Goal: Transaction & Acquisition: Purchase product/service

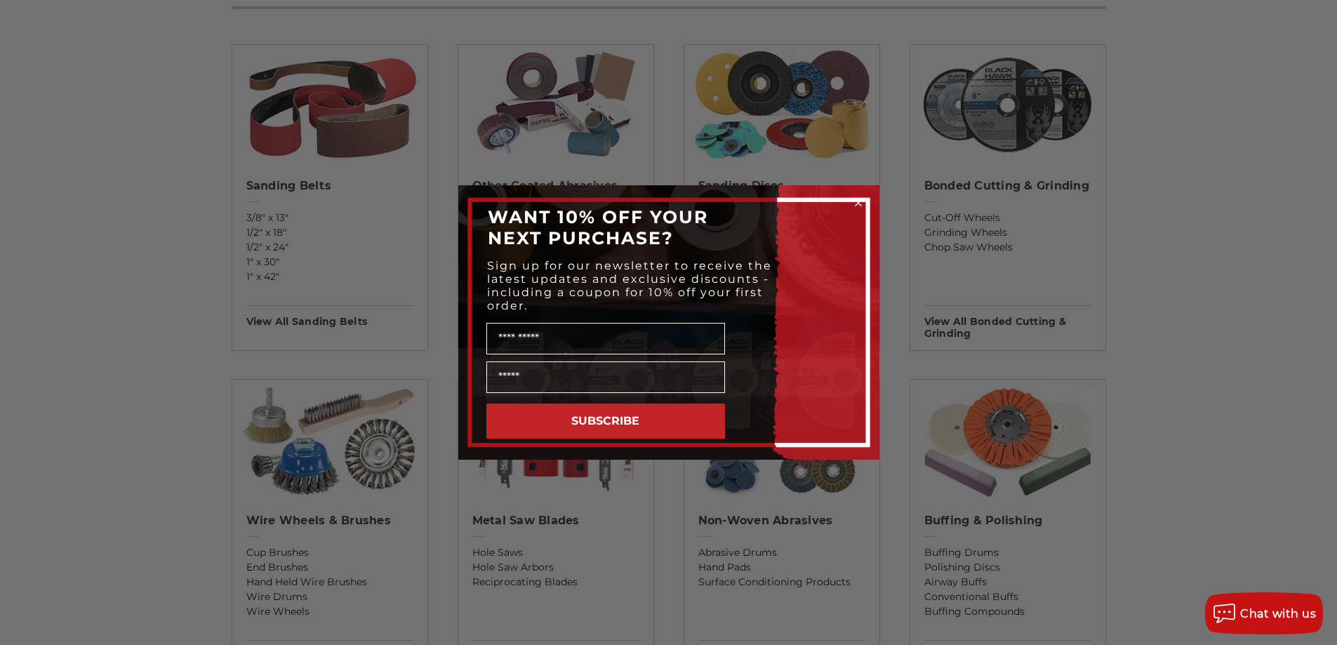
scroll to position [421, 0]
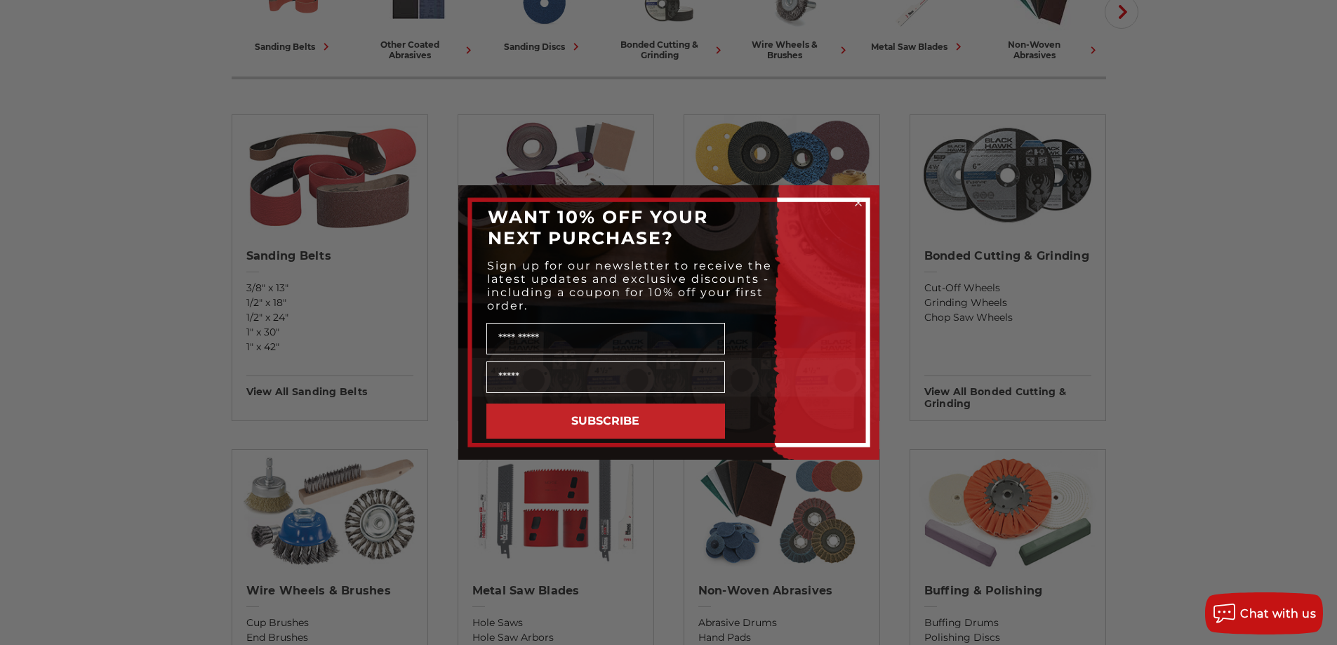
click at [857, 199] on circle "Close dialog" at bounding box center [857, 202] width 13 height 13
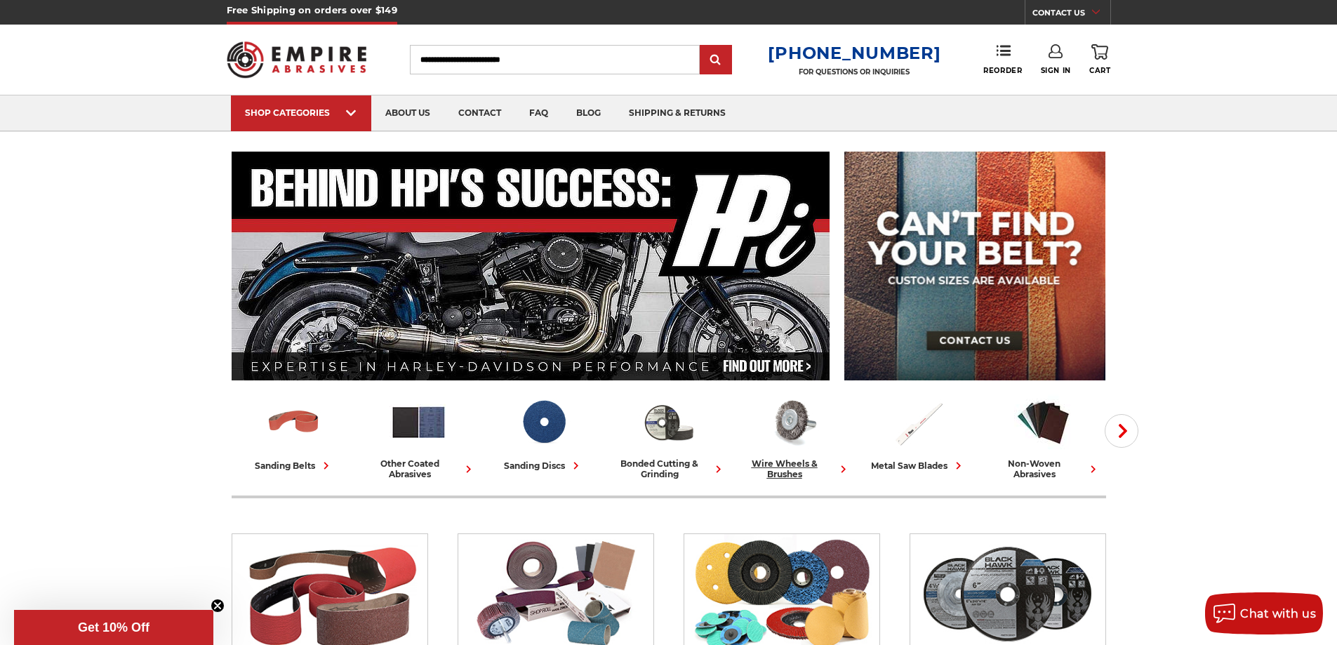
scroll to position [0, 0]
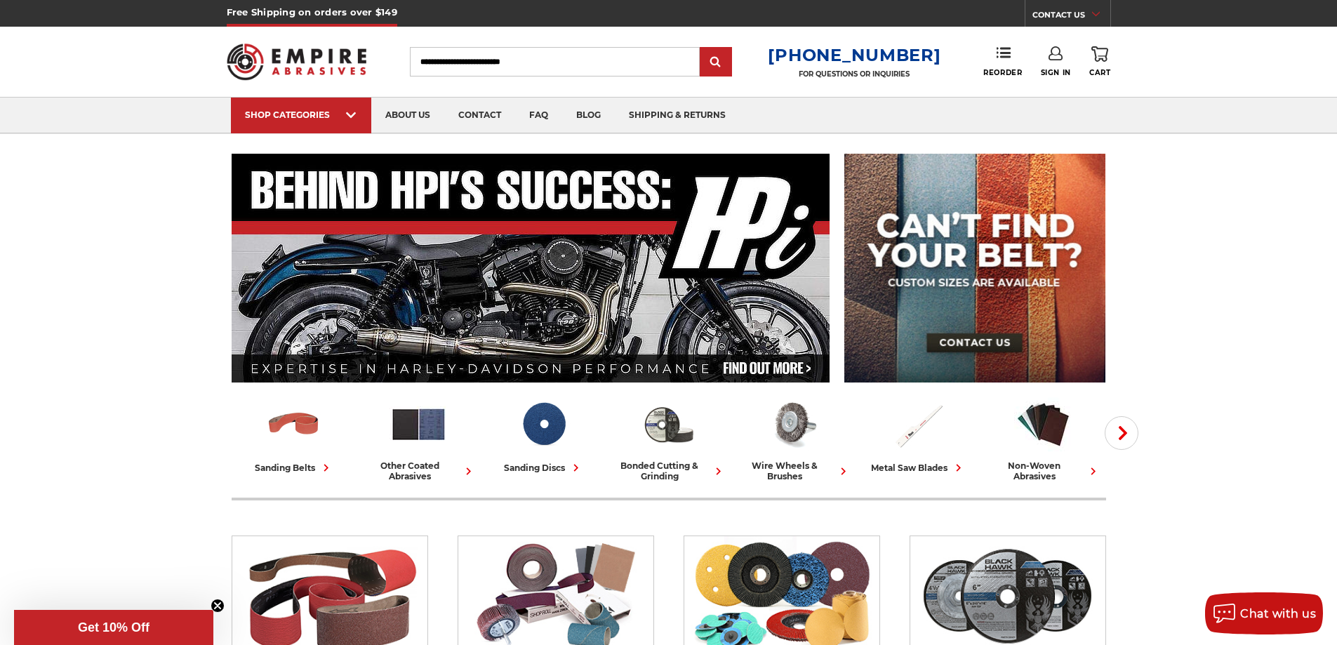
click at [447, 65] on input "Search" at bounding box center [555, 61] width 290 height 29
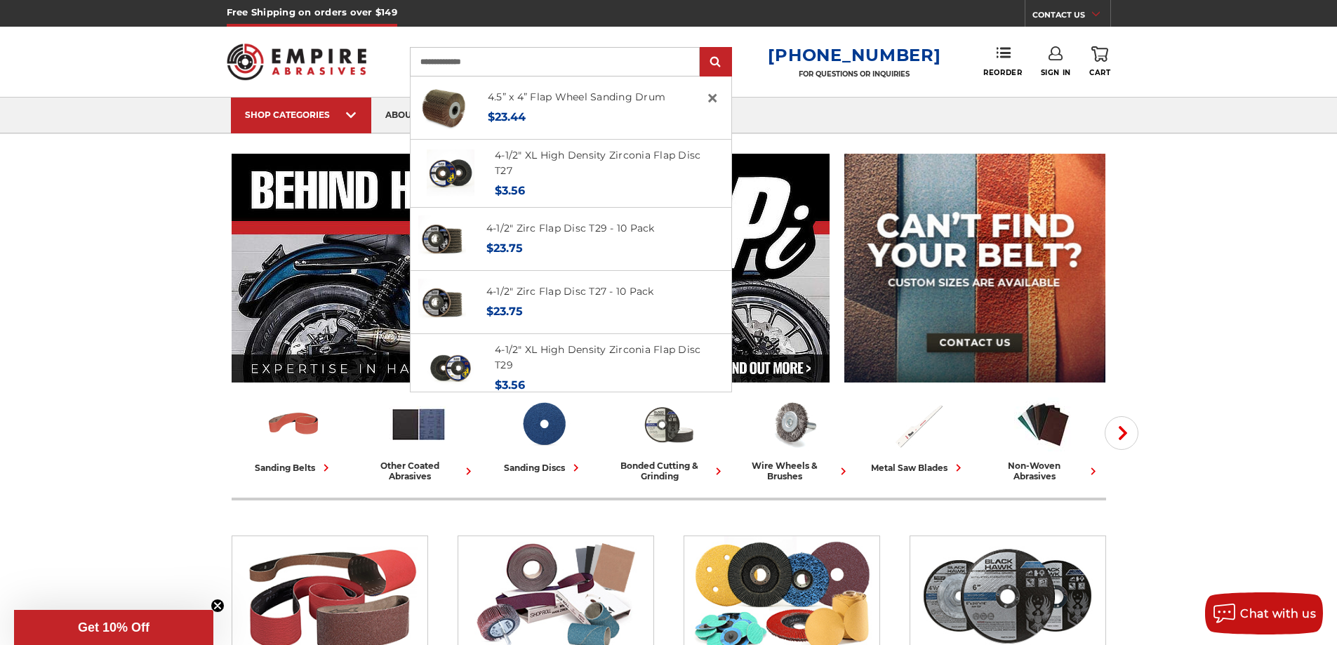
type input "**********"
click at [702, 48] on input "submit" at bounding box center [716, 62] width 28 height 28
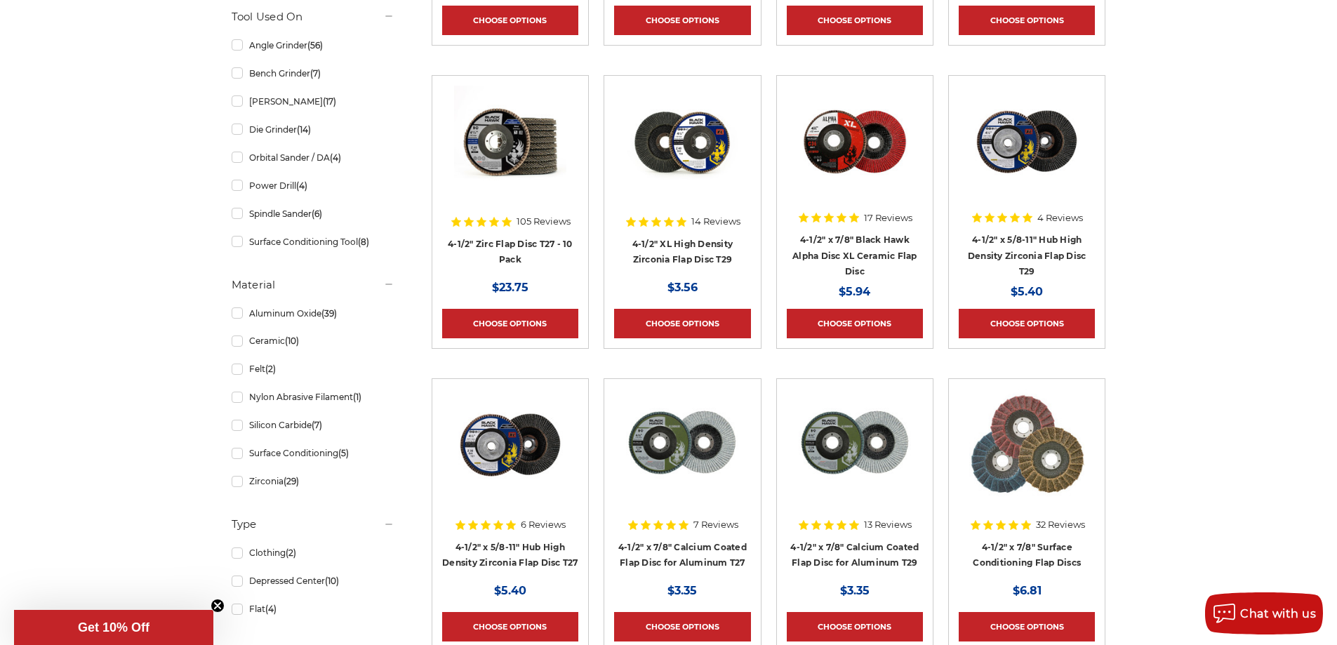
scroll to position [632, 0]
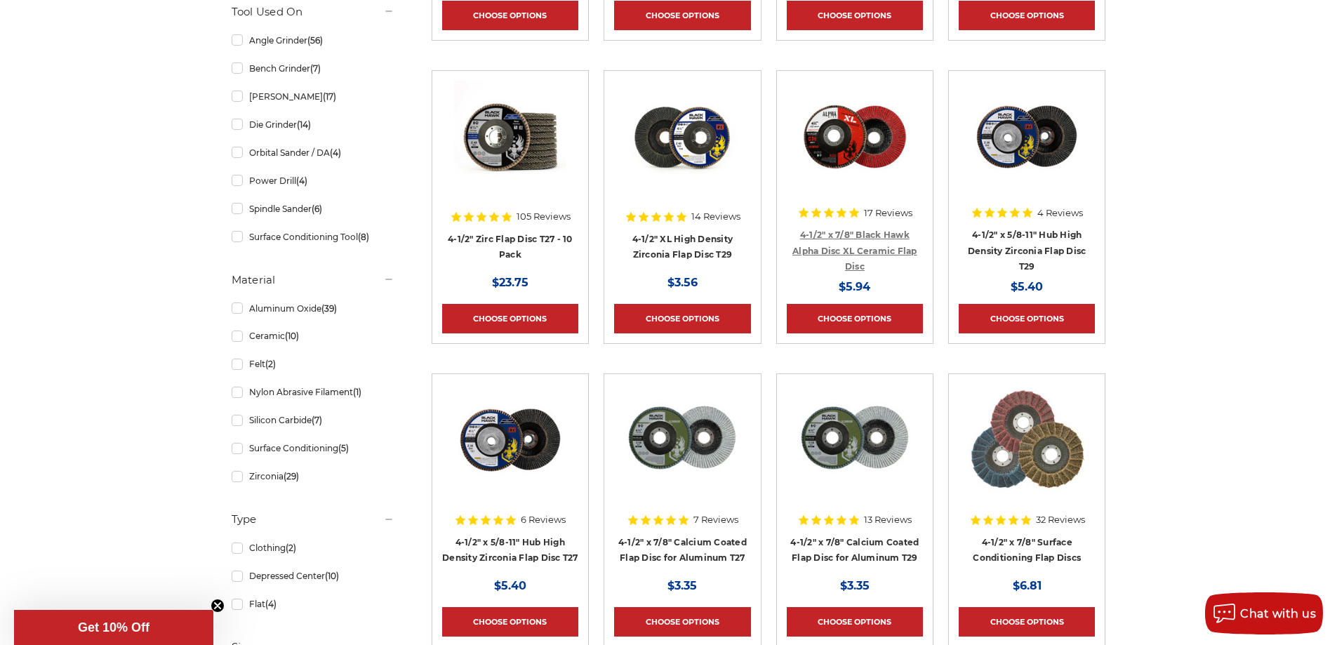
click at [859, 232] on link "4-1/2" x 7/8" Black Hawk Alpha Disc XL Ceramic Flap Disc" at bounding box center [854, 250] width 125 height 42
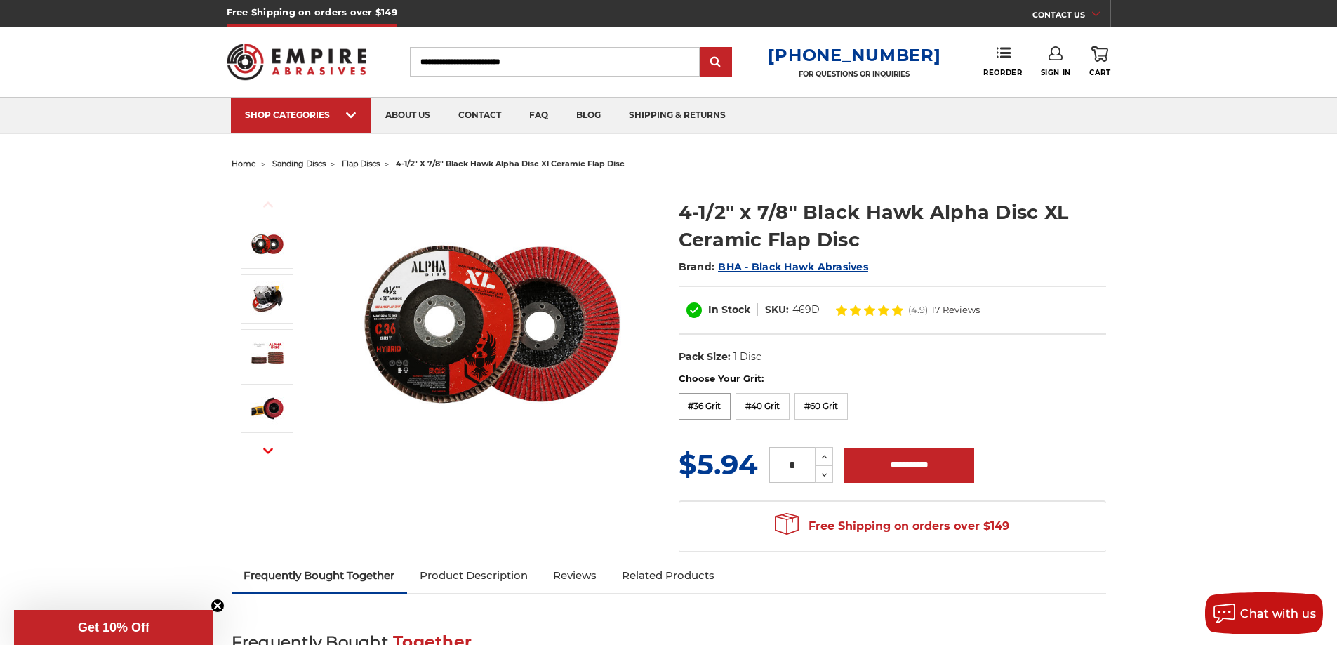
click at [697, 399] on label "#36 Grit" at bounding box center [705, 406] width 53 height 27
drag, startPoint x: 795, startPoint y: 465, endPoint x: 764, endPoint y: 465, distance: 30.9
click at [764, 465] on div "* Increase Quantity: Decrease Quantity:" at bounding box center [801, 465] width 86 height 36
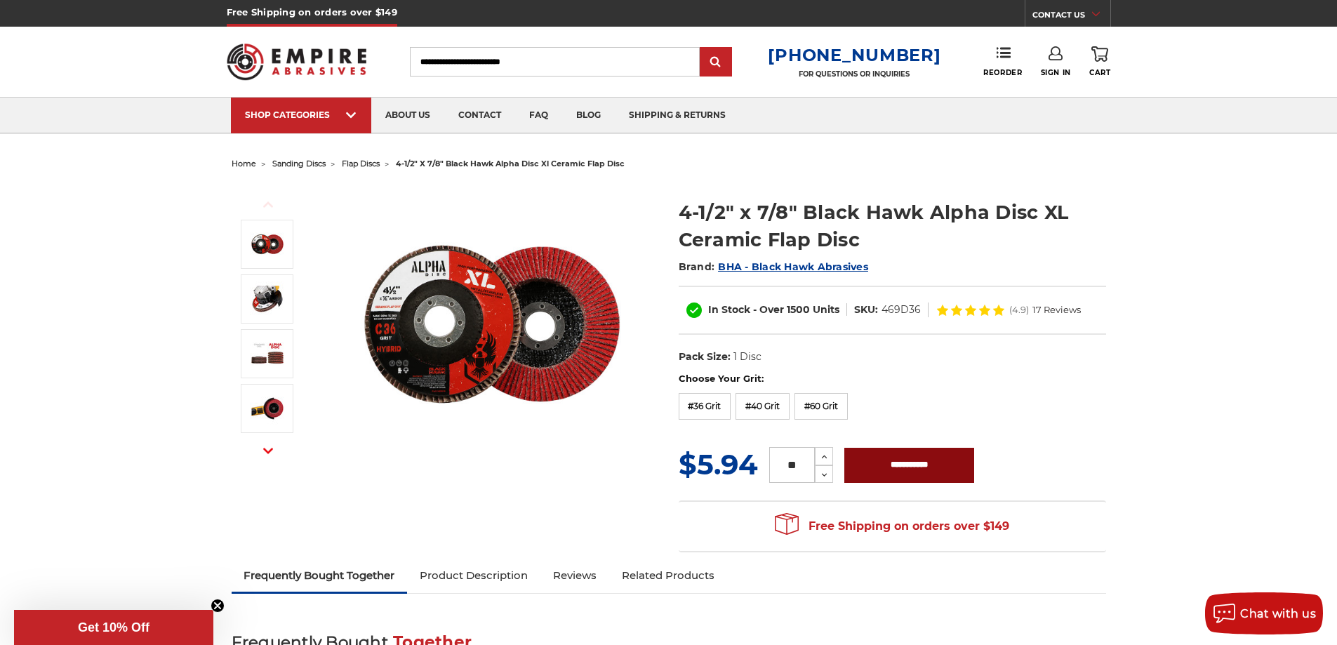
type input "**"
click at [933, 459] on input "**********" at bounding box center [909, 465] width 130 height 35
type input "**********"
click at [1104, 51] on span "40" at bounding box center [1109, 46] width 14 height 14
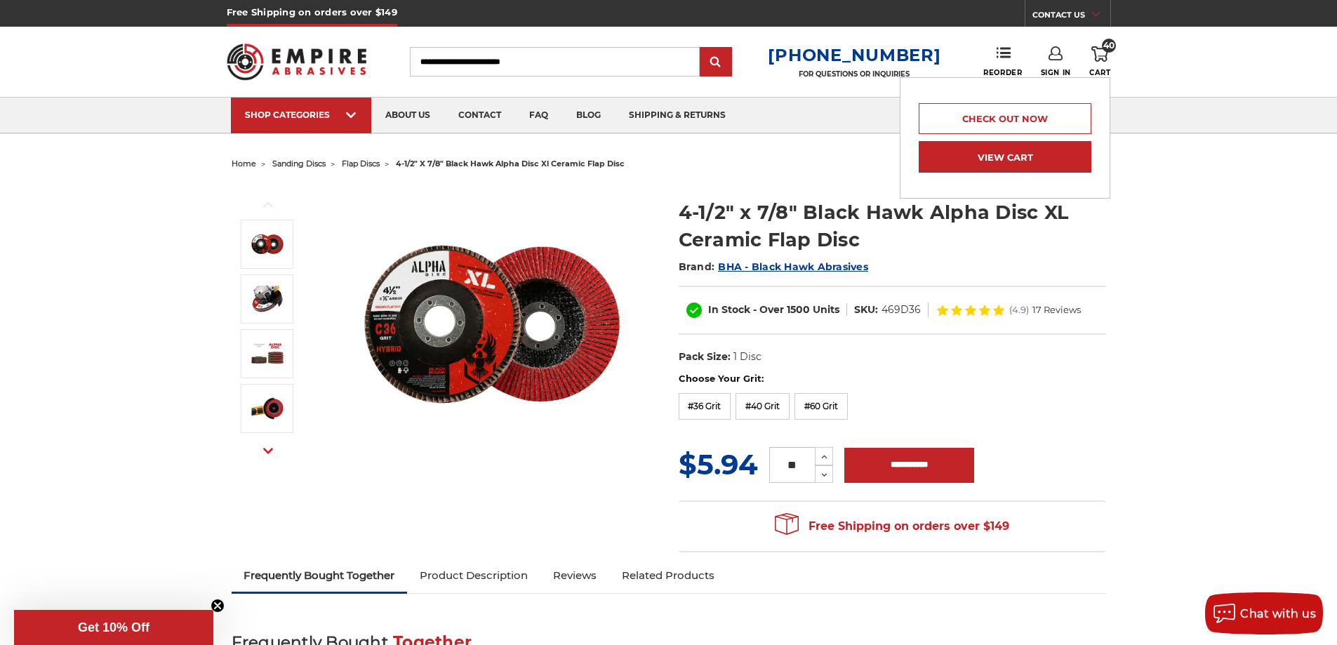
click at [1026, 152] on link "View Cart" at bounding box center [1005, 157] width 173 height 32
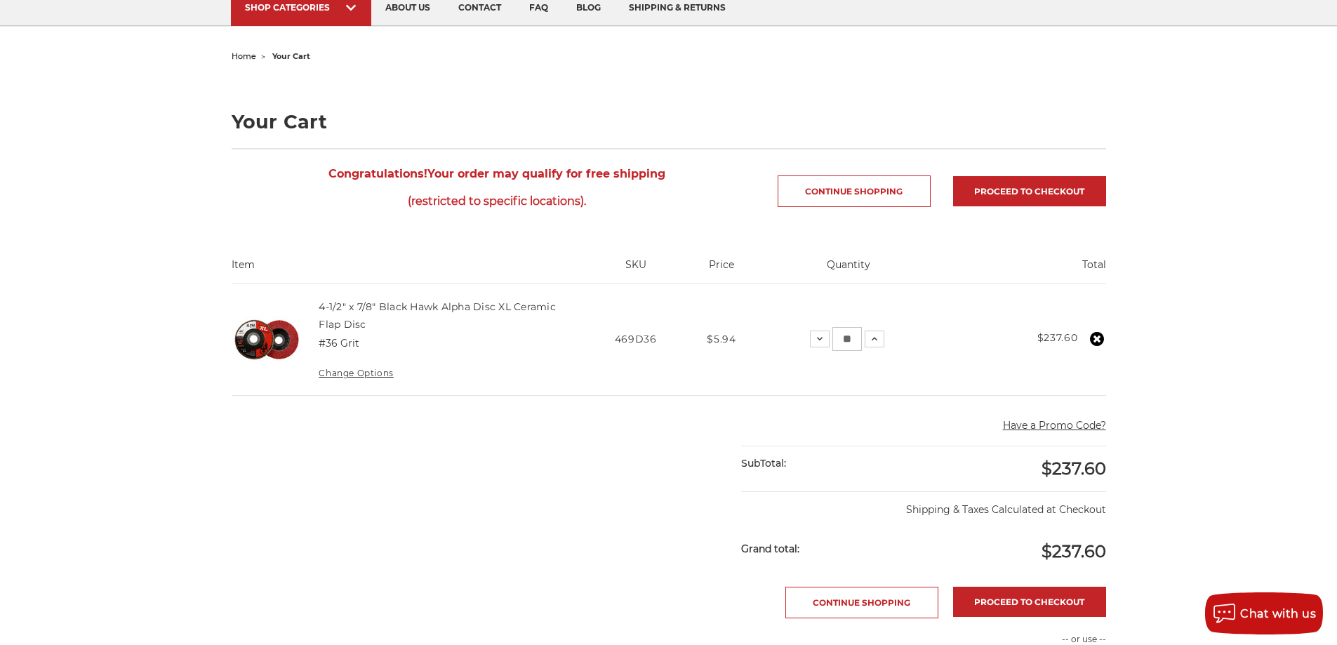
scroll to position [140, 0]
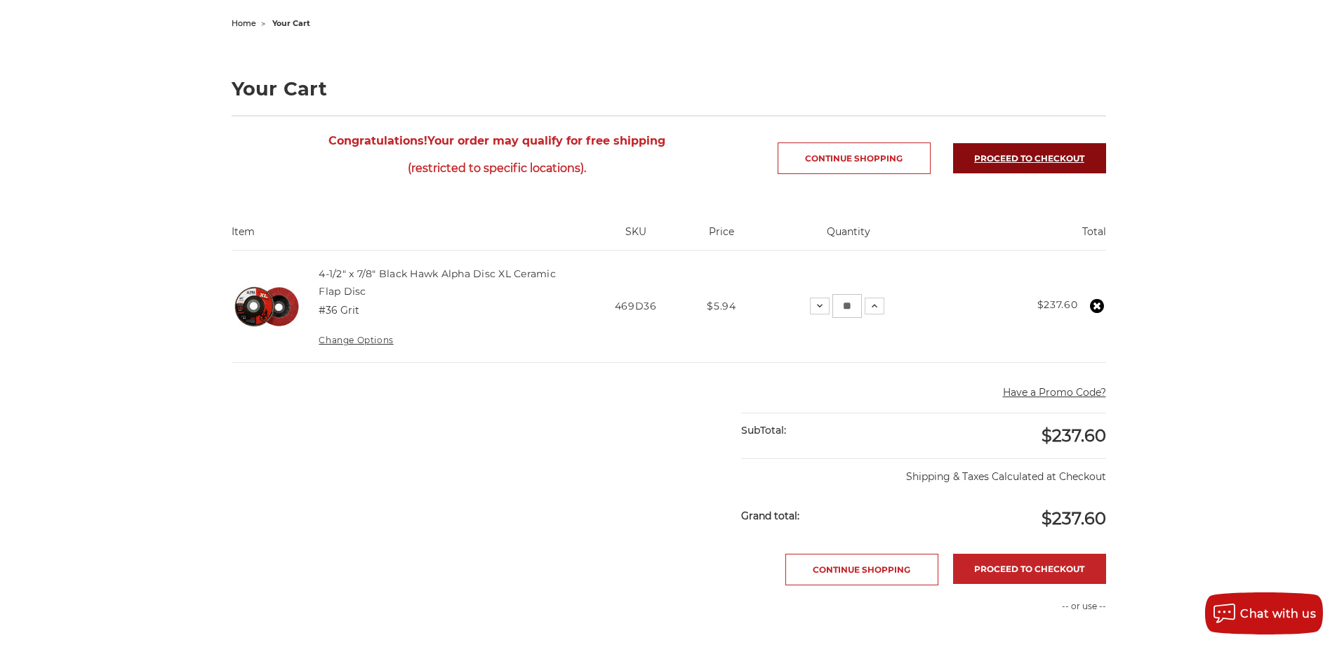
click at [1006, 159] on link "Proceed to checkout" at bounding box center [1029, 158] width 153 height 30
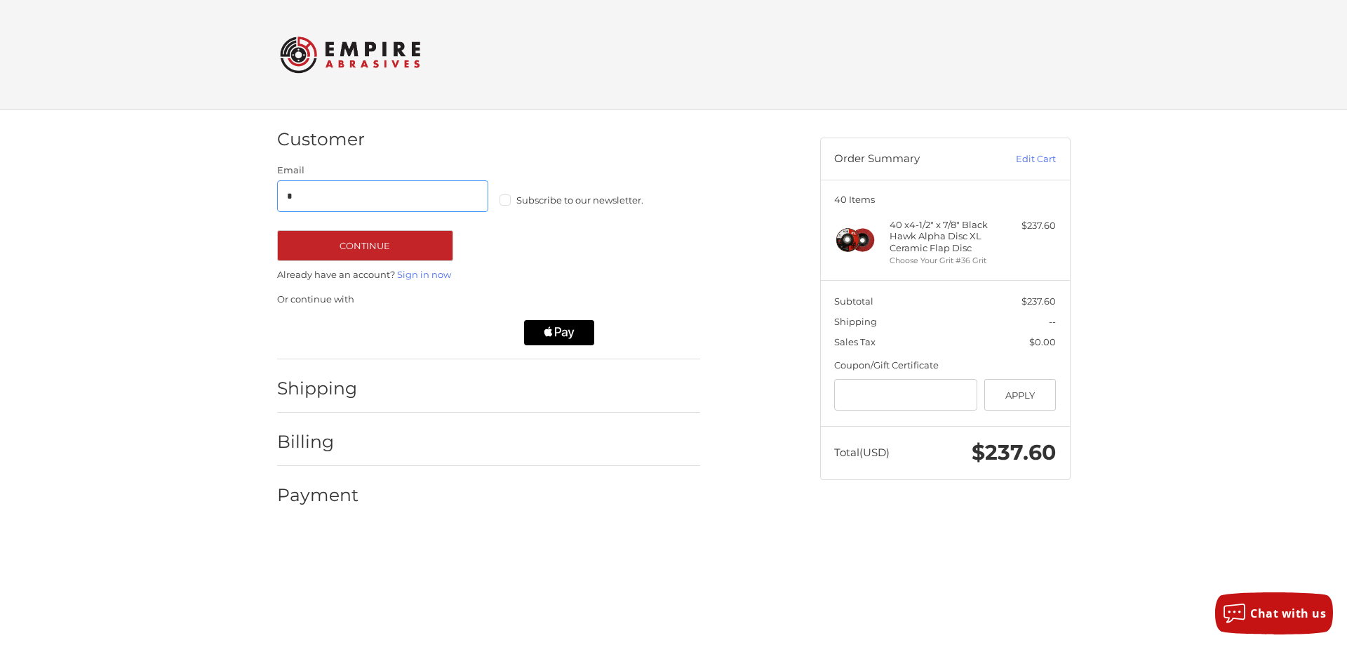
type input "**********"
click at [413, 276] on link "Sign in now" at bounding box center [424, 274] width 54 height 11
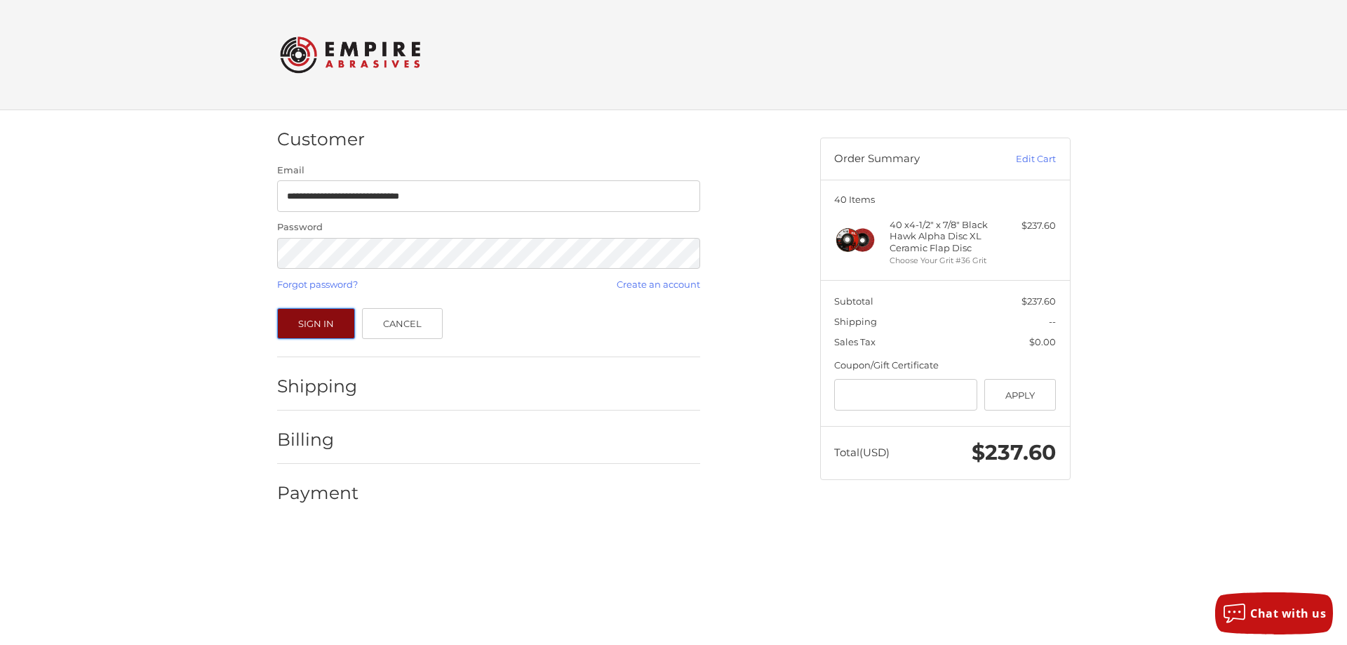
click at [314, 319] on button "Sign In" at bounding box center [316, 323] width 79 height 31
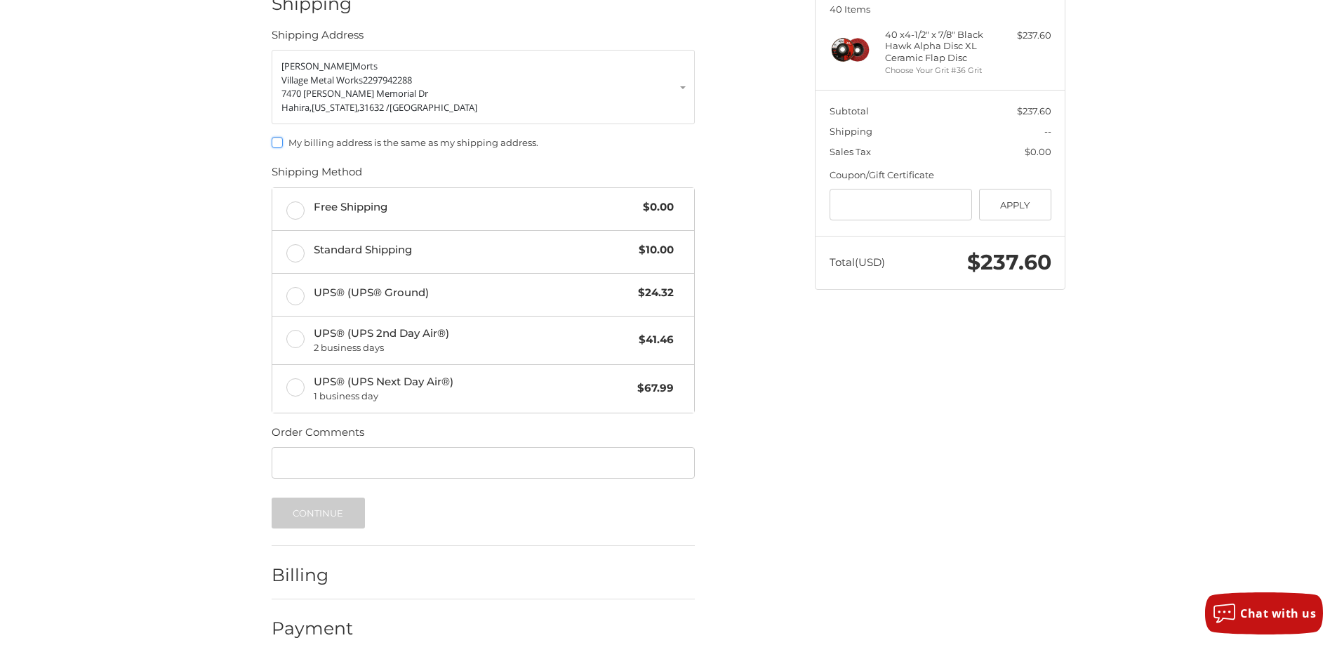
scroll to position [211, 0]
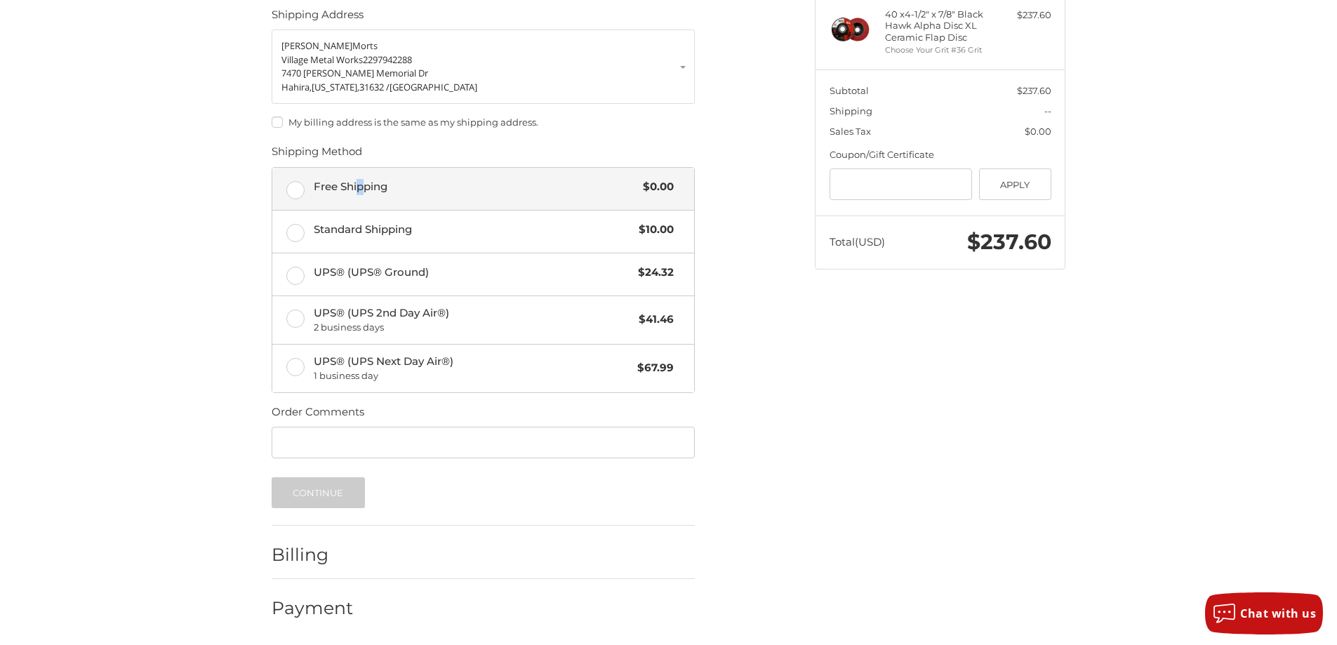
drag, startPoint x: 347, startPoint y: 174, endPoint x: 417, endPoint y: 182, distance: 70.7
click at [397, 182] on label "Free Shipping $0.00" at bounding box center [483, 189] width 422 height 42
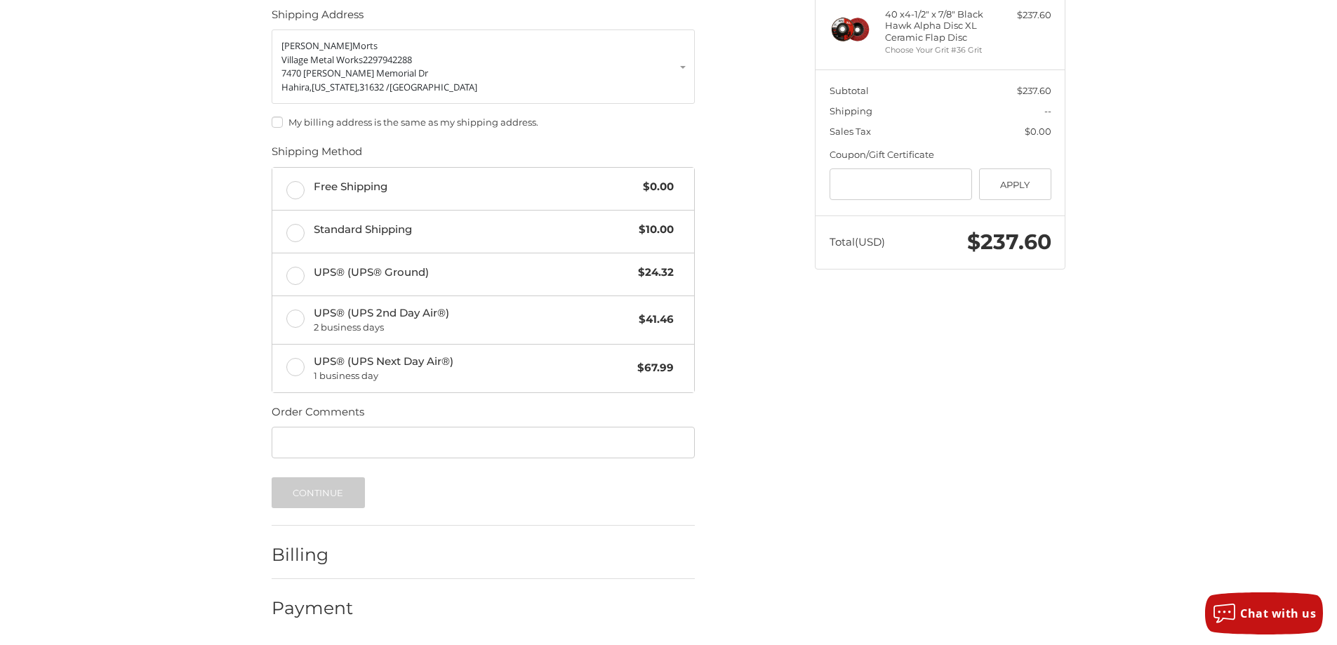
drag, startPoint x: 1146, startPoint y: 438, endPoint x: 1052, endPoint y: 356, distance: 124.8
click at [1147, 437] on div "Customer villagemetalworks@windstream.net Sign Out Shipping Shipping Address La…" at bounding box center [668, 273] width 1337 height 746
click at [290, 187] on label "Free Shipping $0.00" at bounding box center [483, 189] width 422 height 42
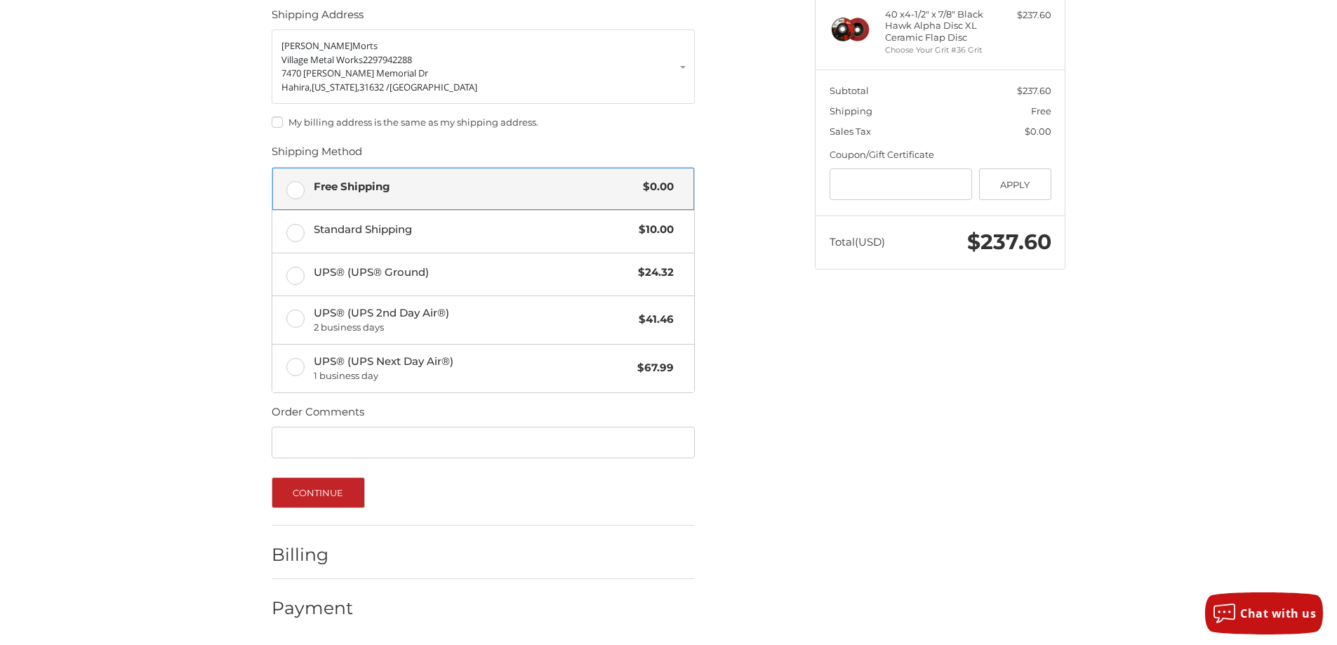
scroll to position [211, 0]
click at [315, 486] on button "Continue" at bounding box center [318, 491] width 93 height 31
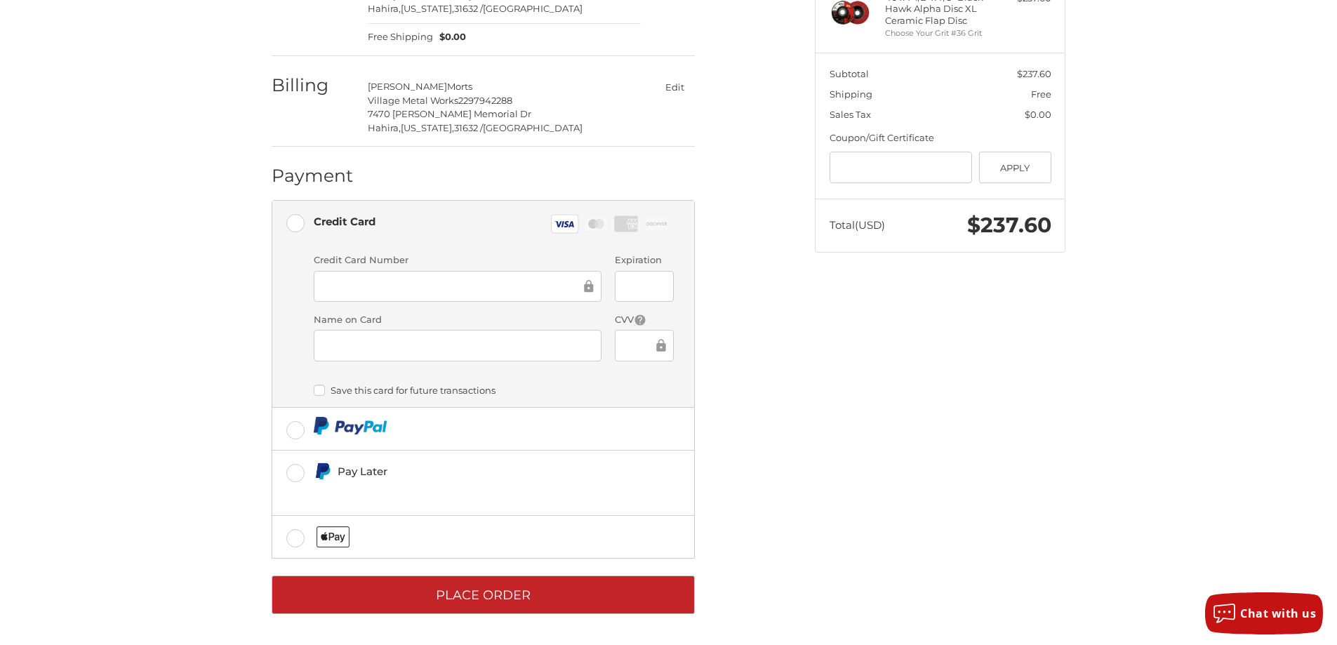
scroll to position [157, 0]
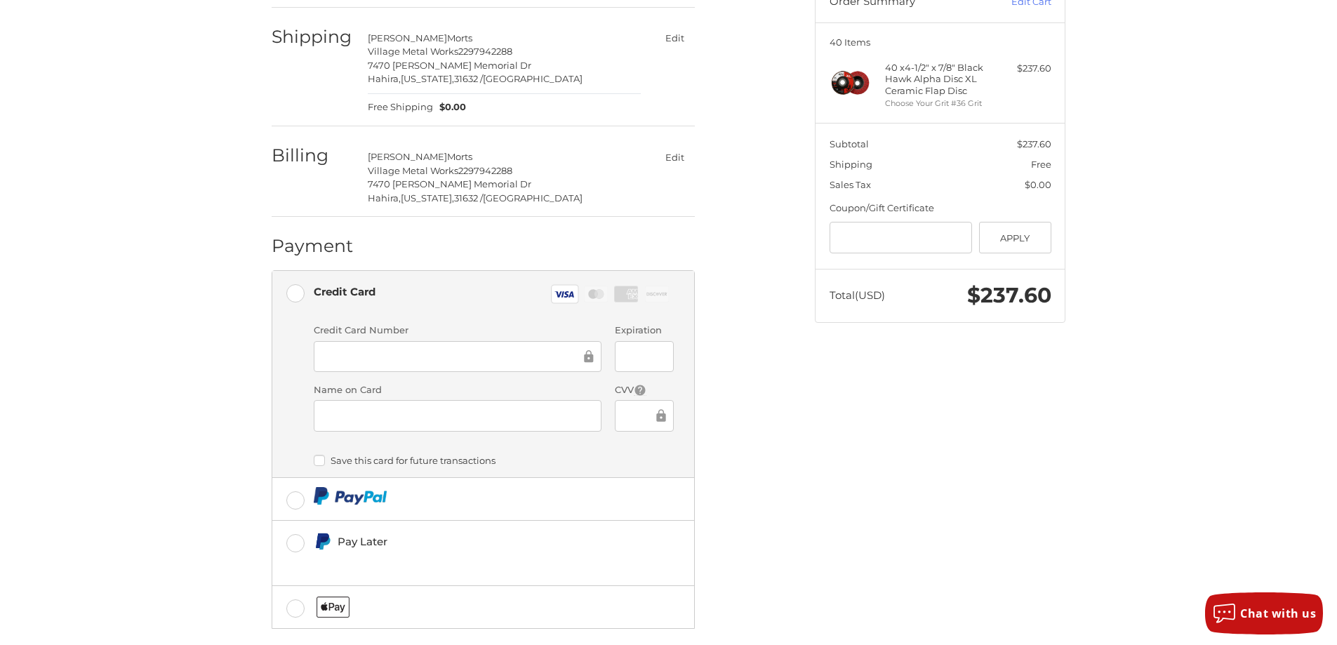
click at [678, 155] on button "Edit" at bounding box center [674, 157] width 41 height 20
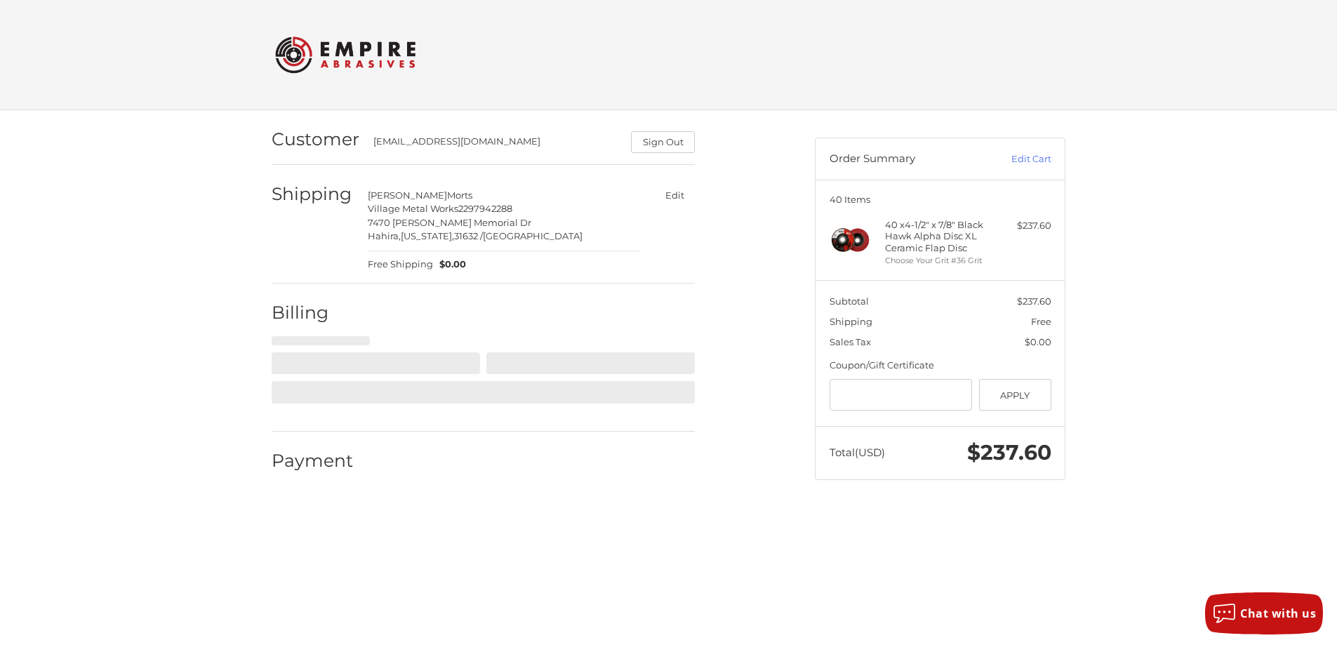
scroll to position [0, 0]
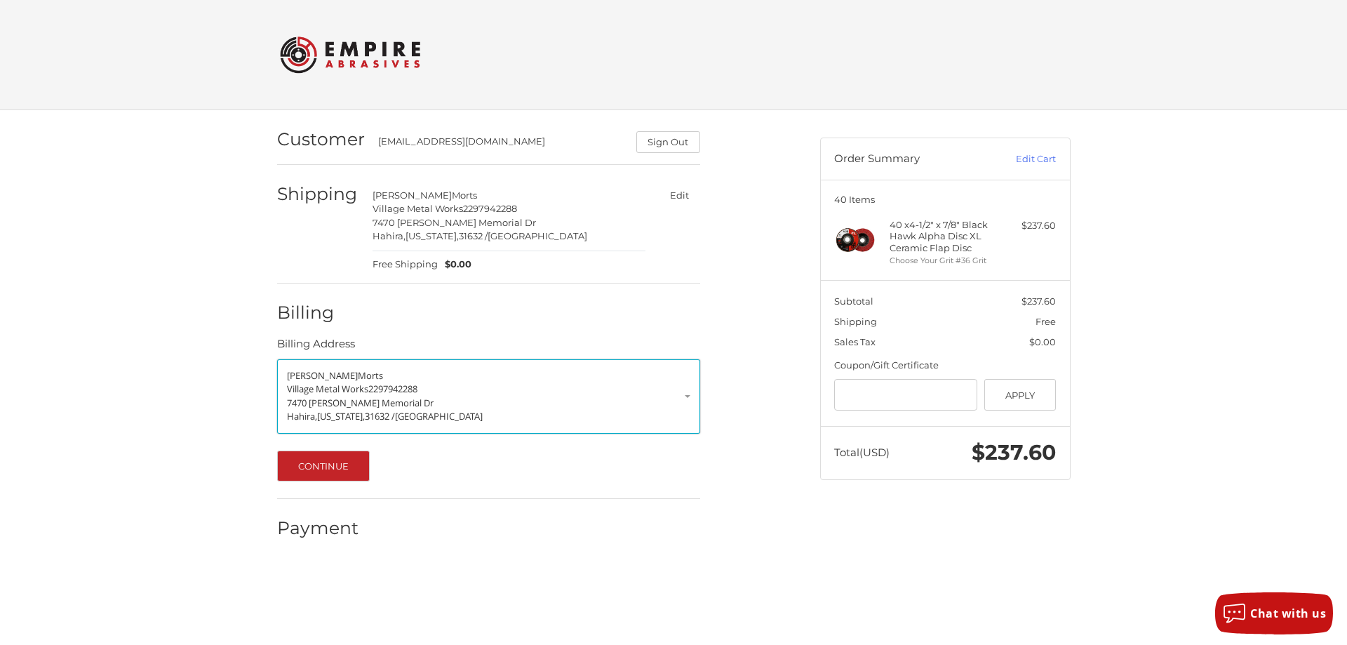
click at [457, 380] on p "Larry Morts" at bounding box center [488, 376] width 403 height 14
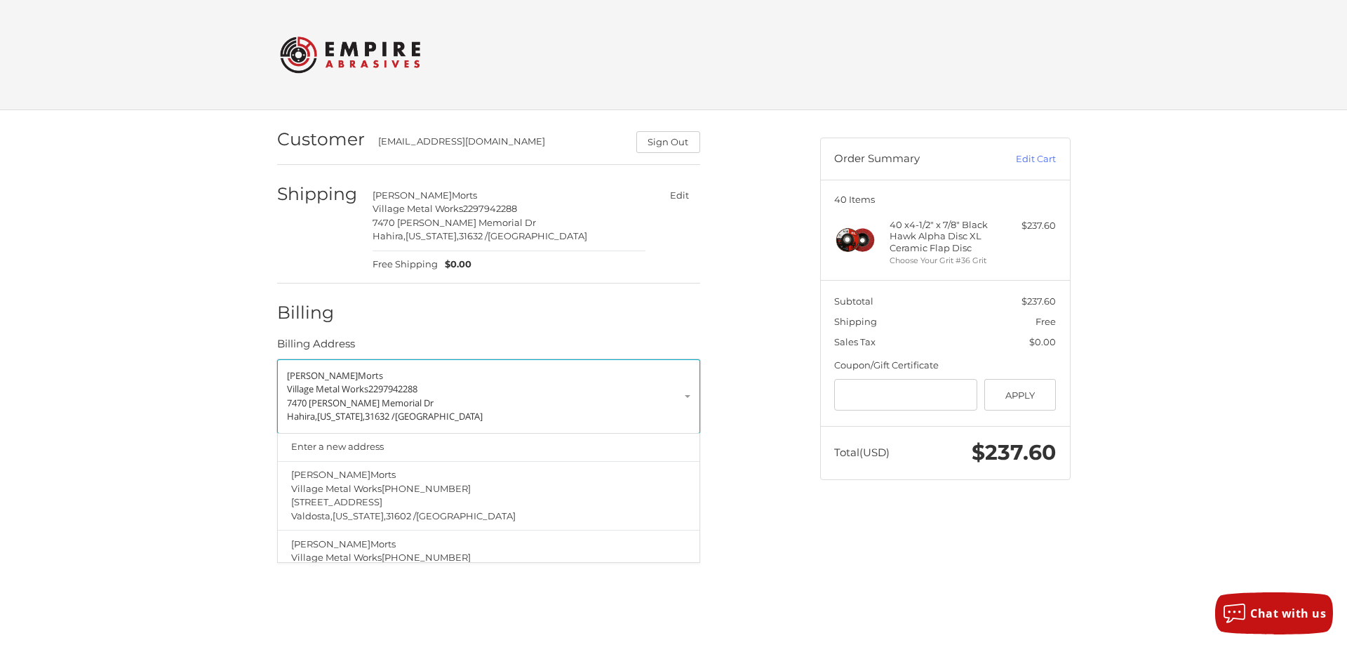
click at [401, 393] on span "2297942288" at bounding box center [392, 388] width 49 height 13
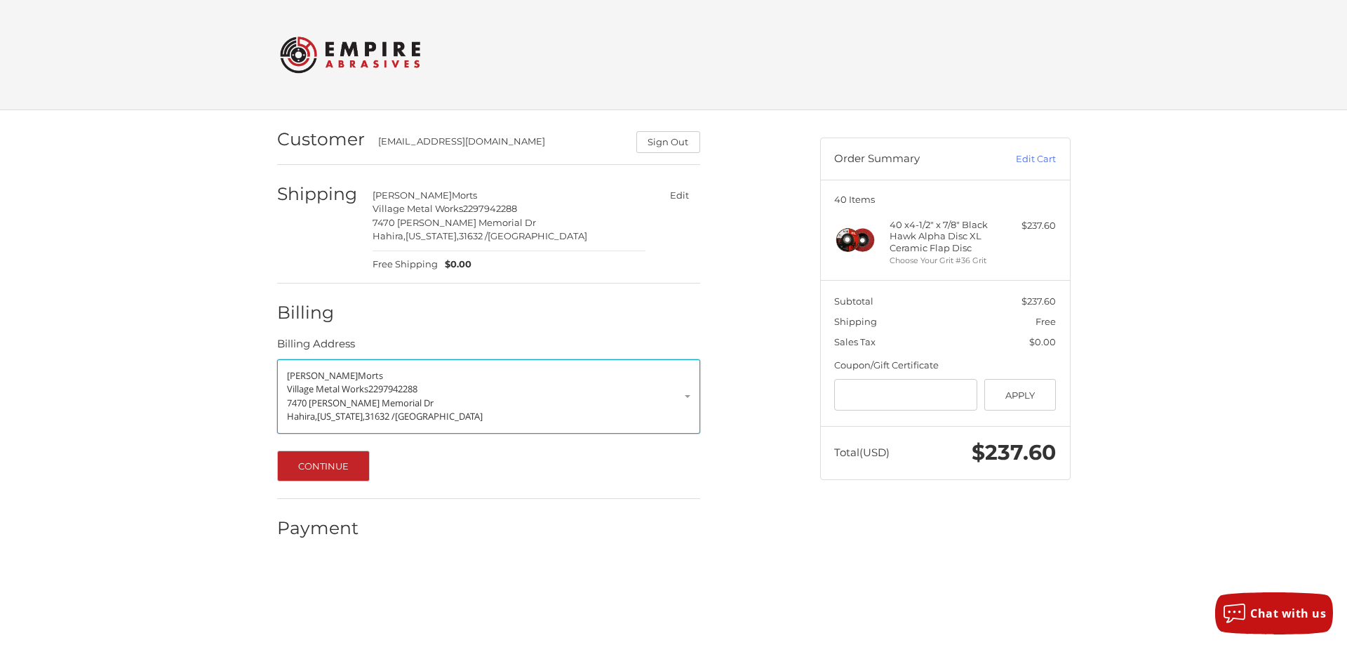
click at [461, 364] on link "Larry Morts Village Metal Works 2297942288 7470 Sonny Rogers Memorial Dr Hahira…" at bounding box center [488, 396] width 423 height 74
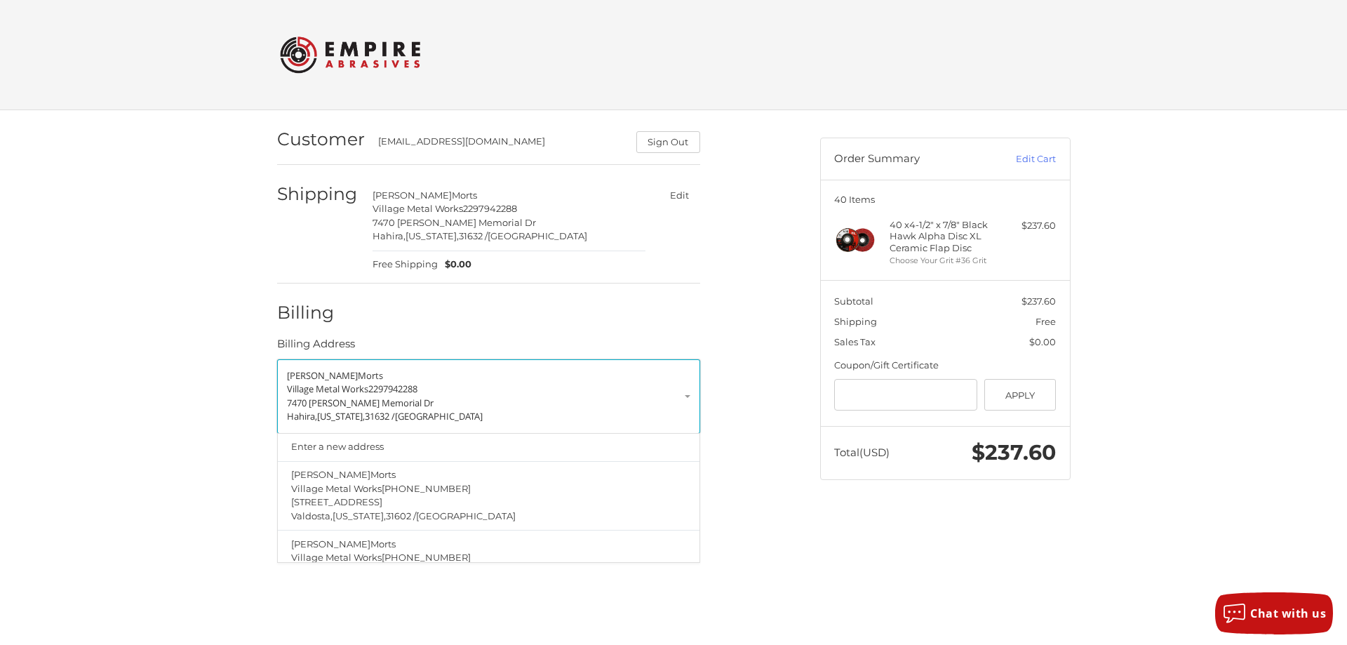
click at [427, 389] on p "Village Metal Works 2297942288" at bounding box center [488, 389] width 403 height 14
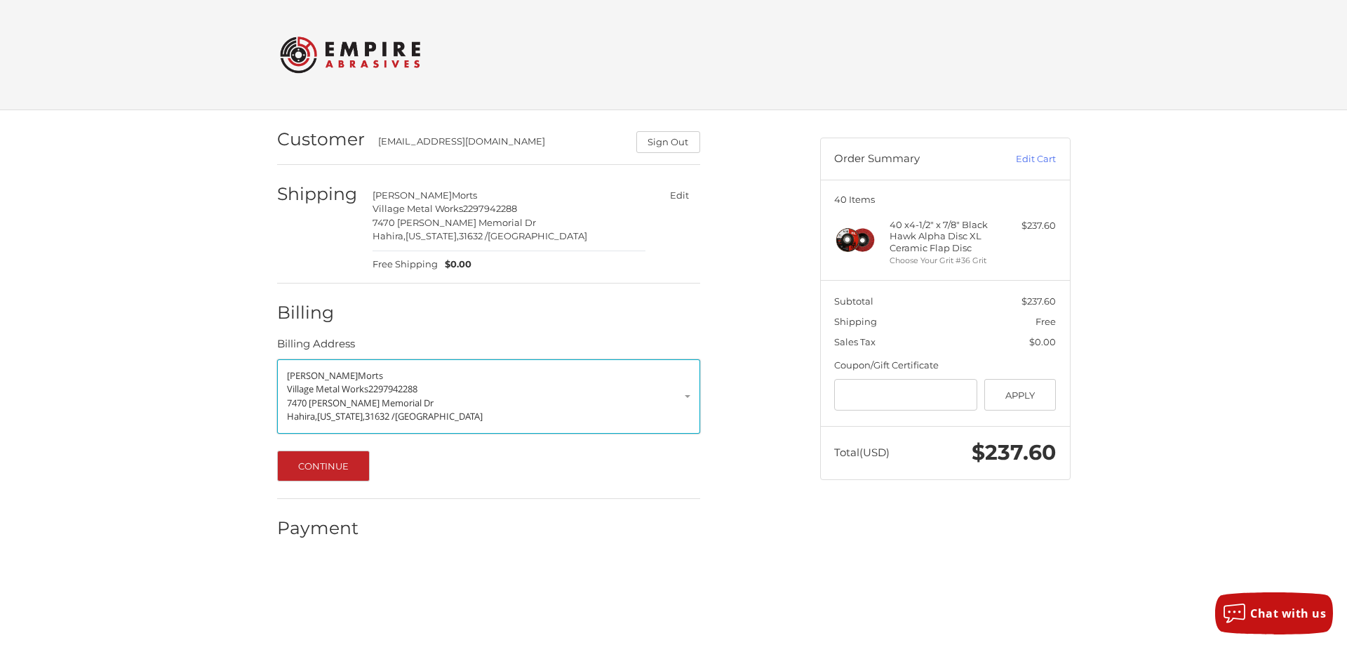
click at [408, 390] on span "2297942288" at bounding box center [392, 388] width 49 height 13
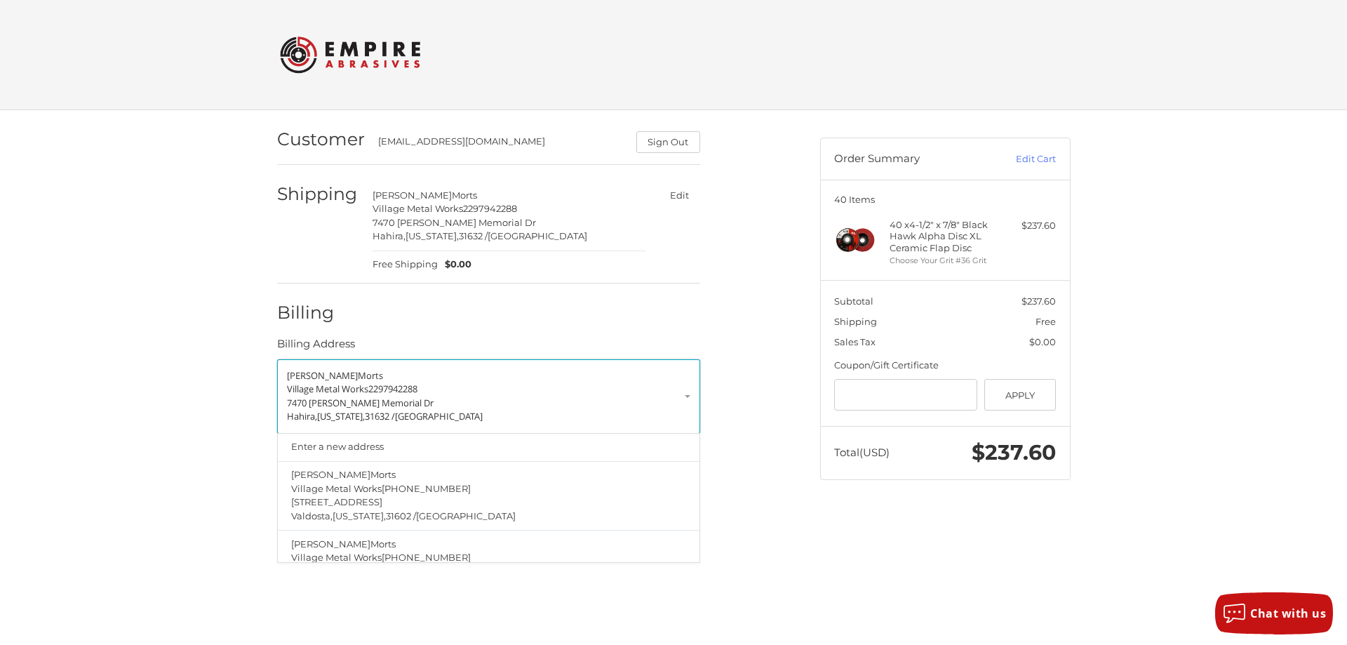
click at [373, 401] on span "7470 Sonny Rogers Memorial Dr" at bounding box center [360, 402] width 147 height 13
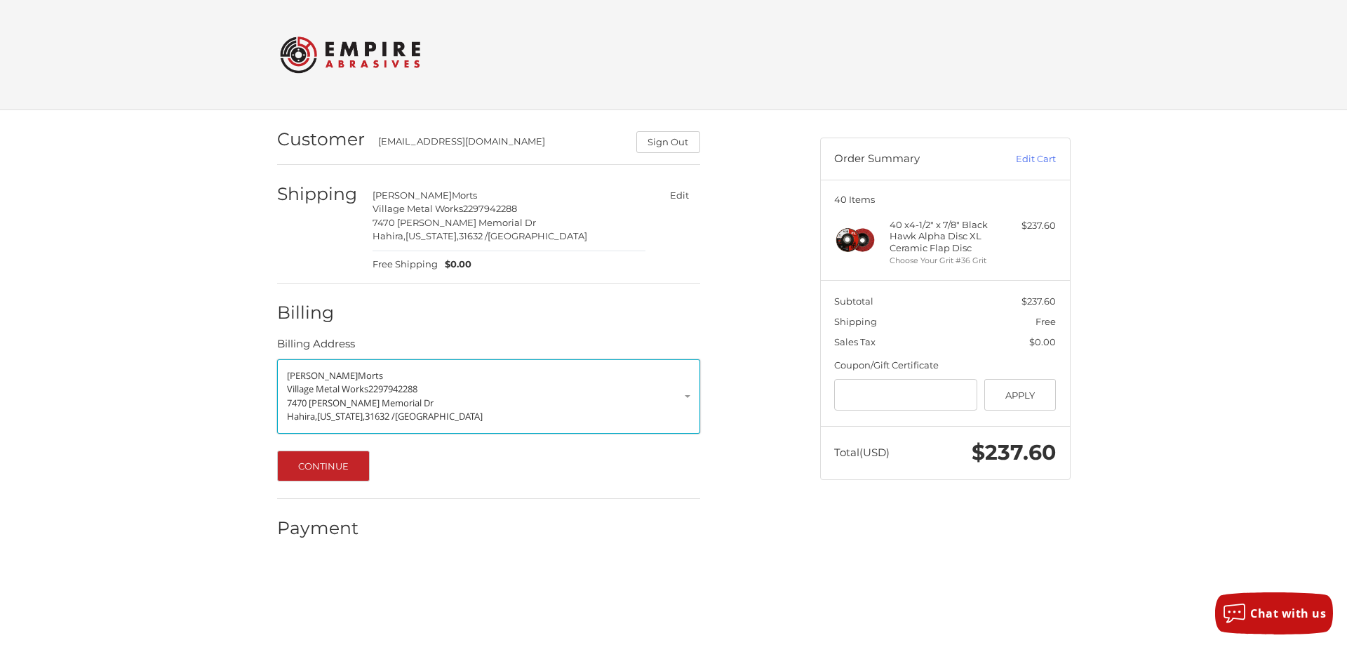
click at [307, 419] on span "Hahira," at bounding box center [302, 416] width 30 height 13
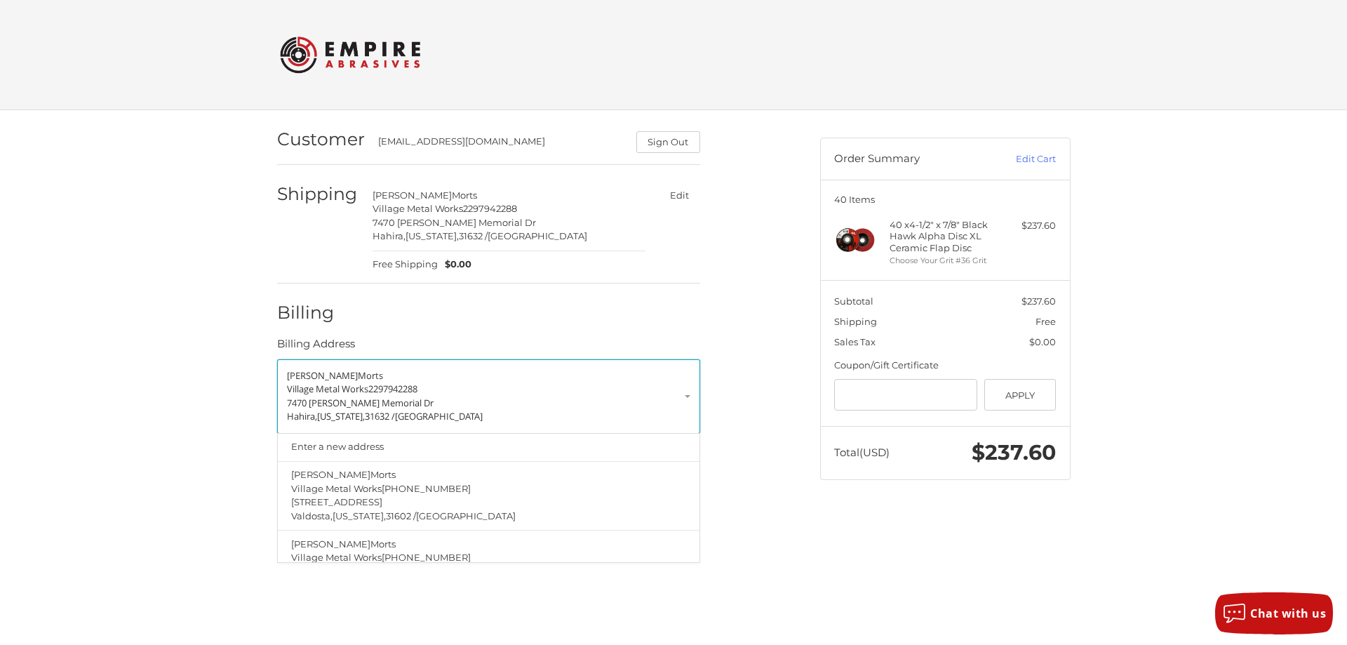
click at [601, 401] on p "7470 Sonny Rogers Memorial Dr" at bounding box center [488, 403] width 403 height 14
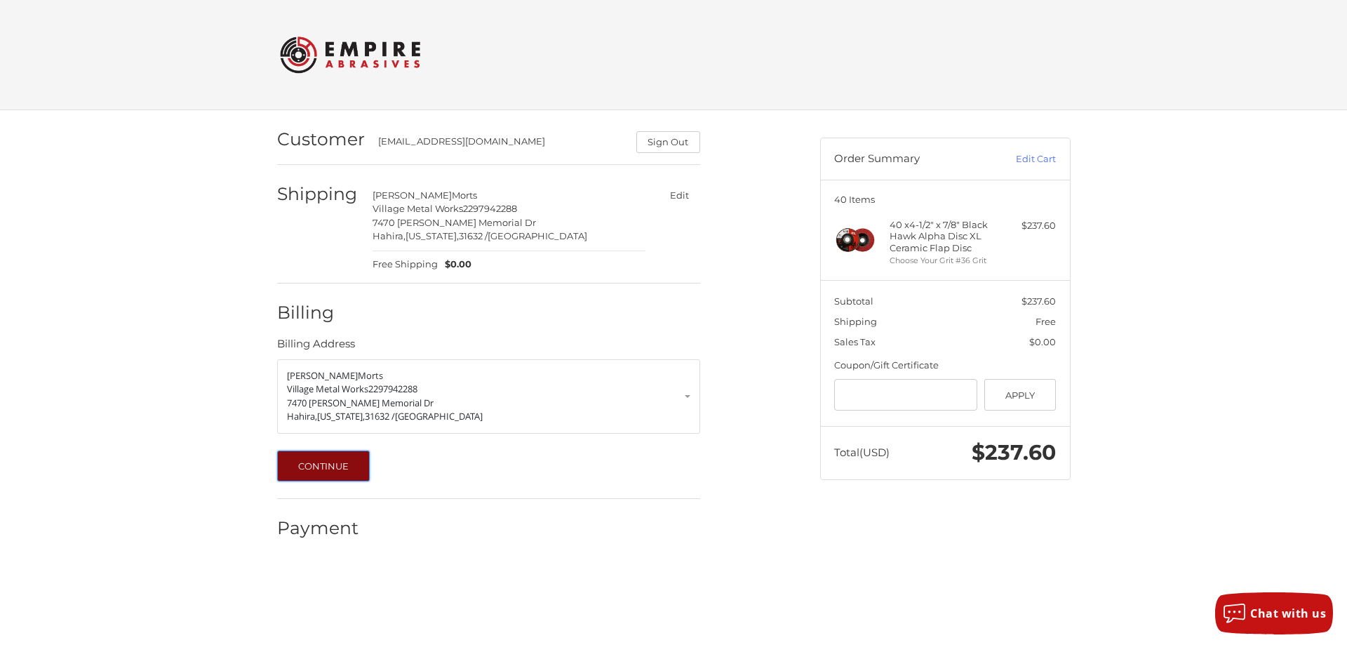
click at [321, 463] on button "Continue" at bounding box center [323, 465] width 93 height 31
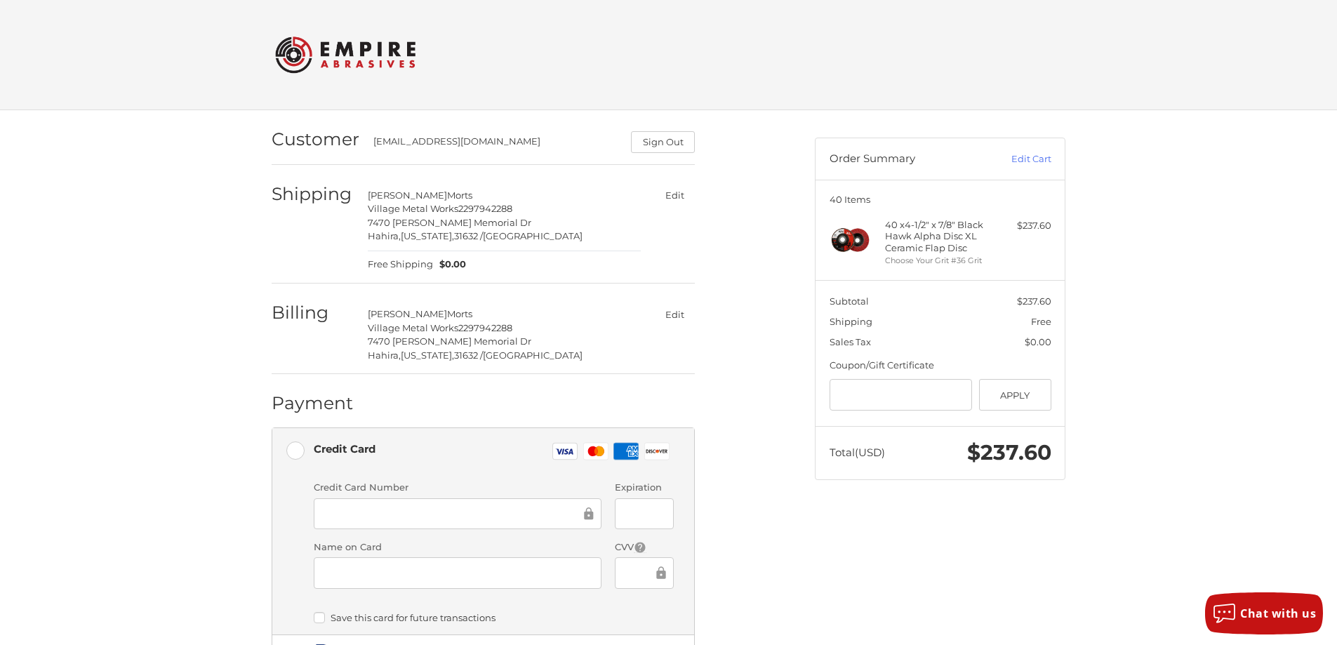
click at [671, 317] on button "Edit" at bounding box center [674, 314] width 41 height 20
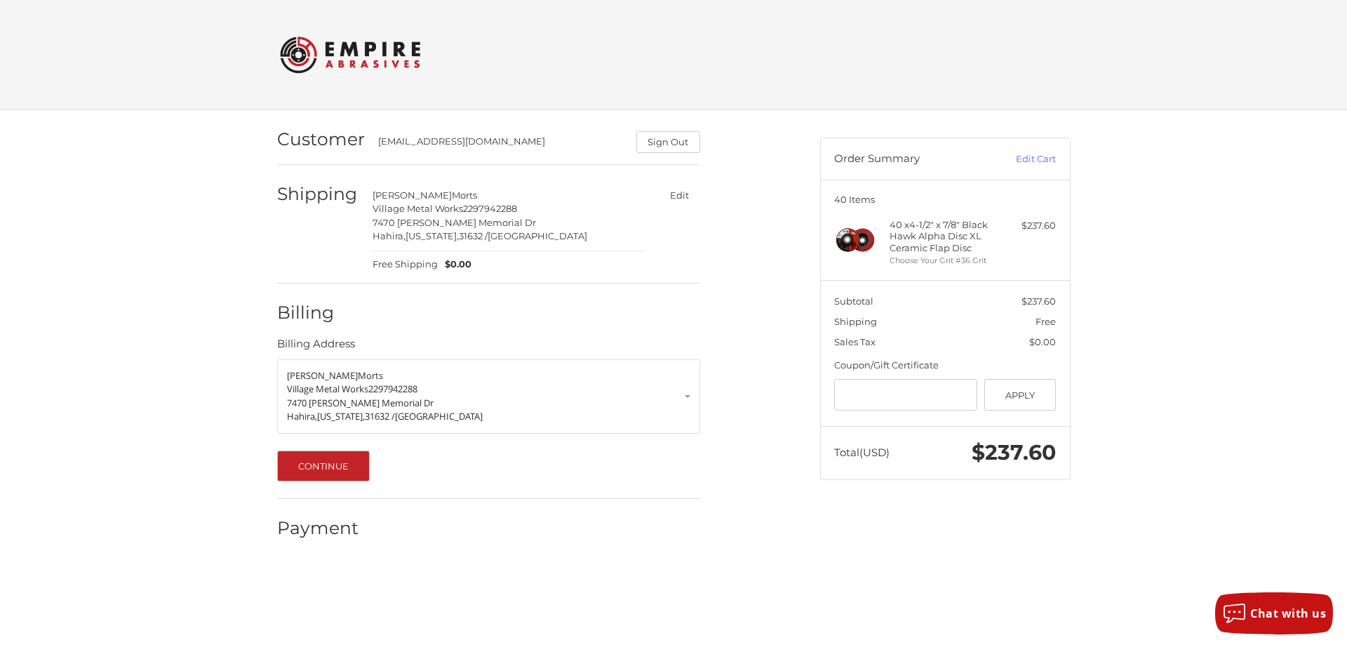
click at [434, 342] on div "Billing Address" at bounding box center [488, 347] width 423 height 22
click at [294, 338] on legend "Billing Address" at bounding box center [316, 347] width 78 height 22
click at [368, 339] on div "Billing Address" at bounding box center [488, 347] width 423 height 22
click at [311, 365] on link "Larry Morts Village Metal Works 2297942288 7470 Sonny Rogers Memorial Dr Hahira…" at bounding box center [488, 396] width 423 height 74
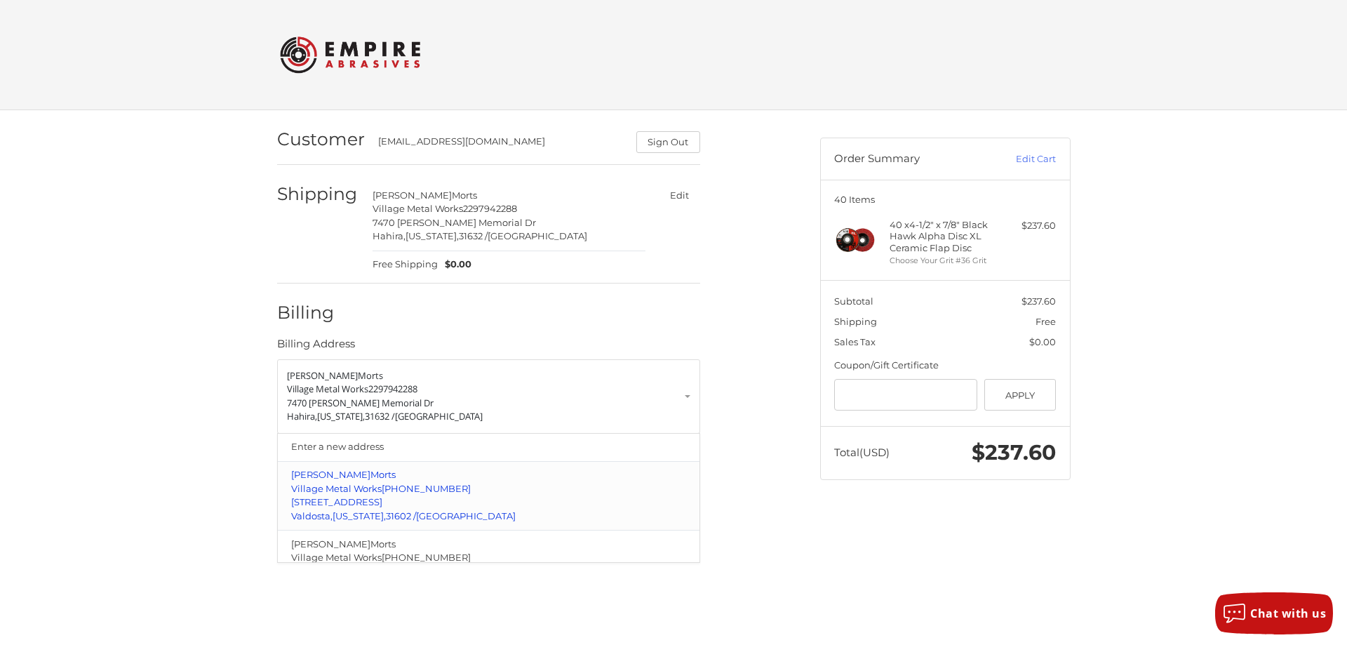
click at [387, 493] on span "229-794-2288" at bounding box center [426, 488] width 89 height 11
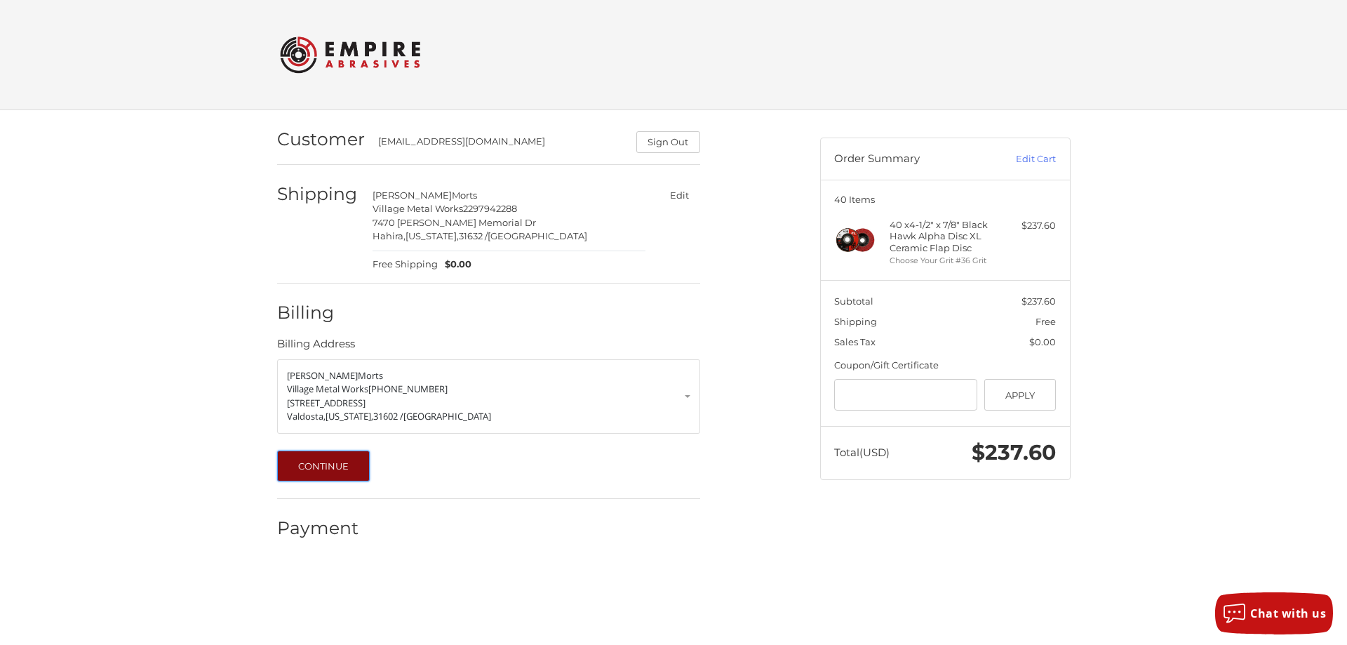
click at [320, 466] on button "Continue" at bounding box center [323, 465] width 93 height 31
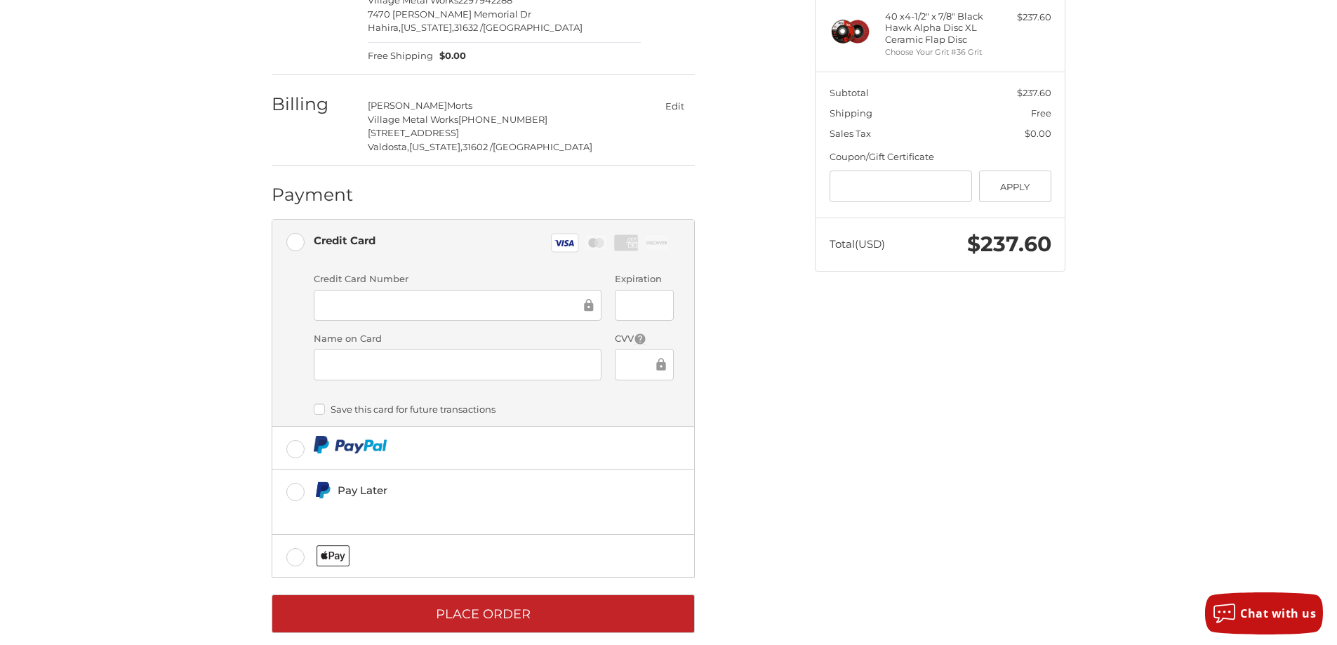
scroll to position [227, 0]
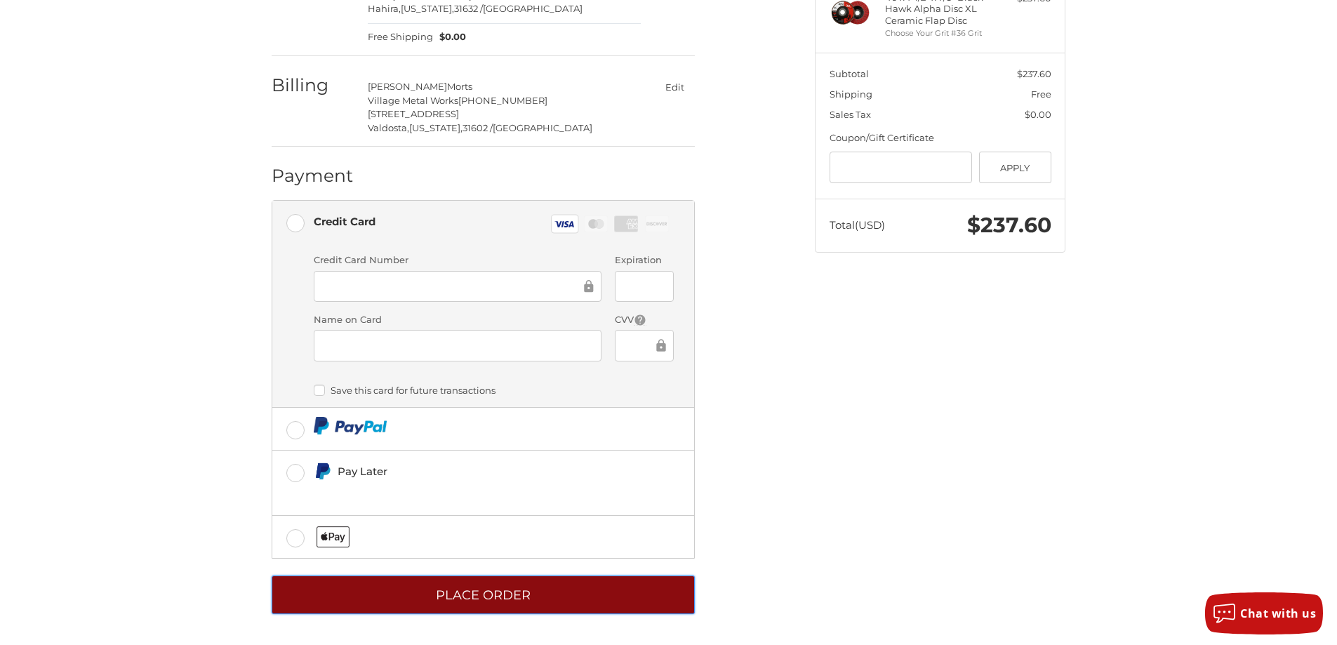
click at [507, 593] on button "Place Order" at bounding box center [483, 594] width 423 height 39
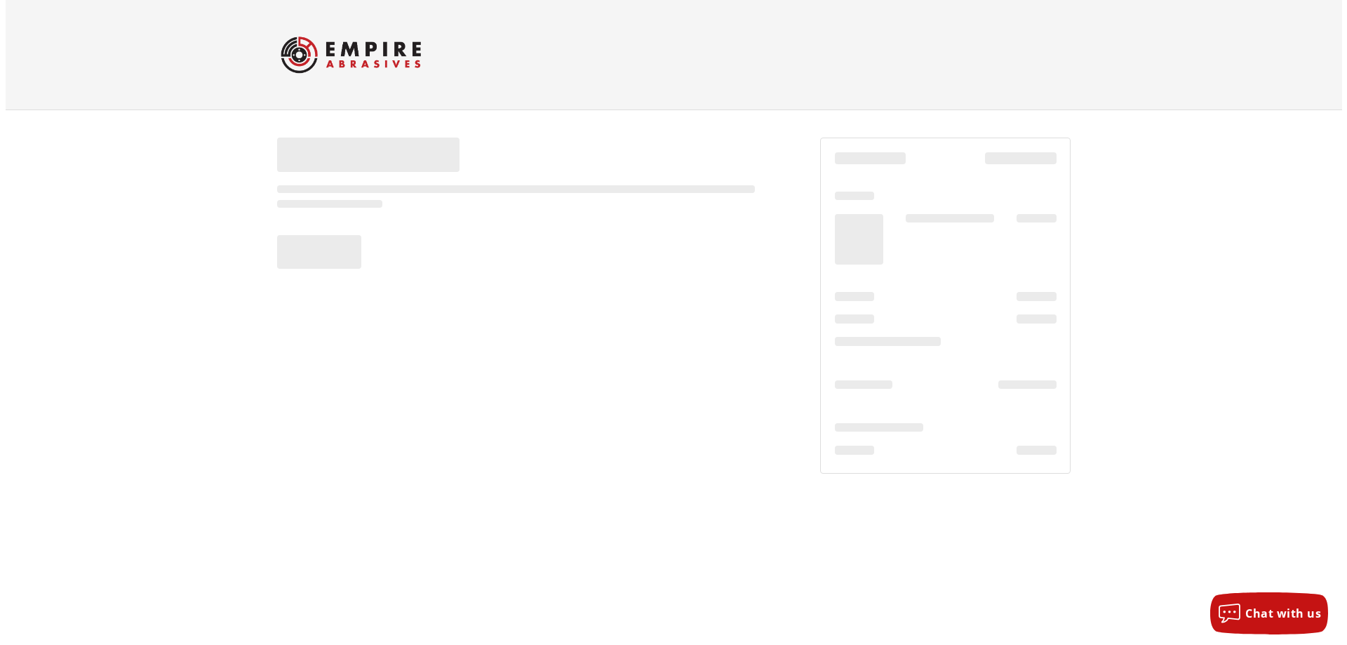
scroll to position [0, 0]
